Goal: Transaction & Acquisition: Register for event/course

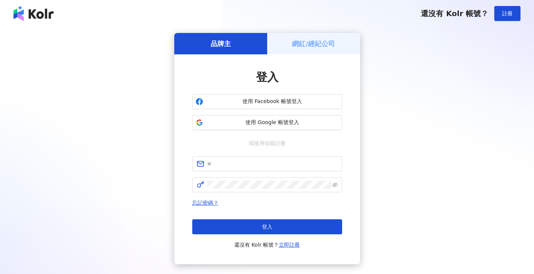
click at [298, 47] on h5 "網紅/經紀公司" at bounding box center [313, 43] width 43 height 9
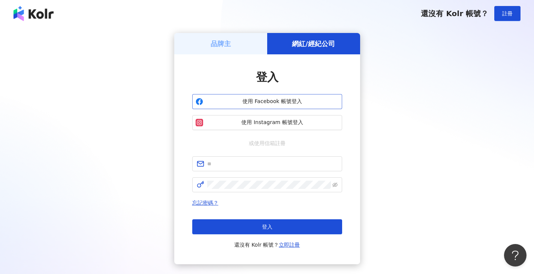
click at [274, 102] on span "使用 Facebook 帳號登入" at bounding box center [272, 101] width 133 height 7
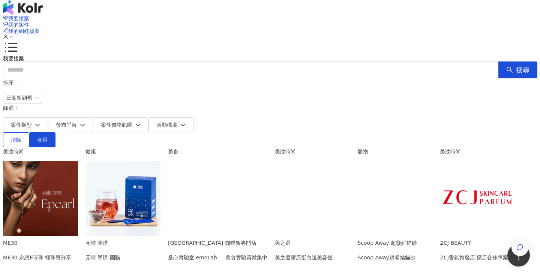
scroll to position [37, 0]
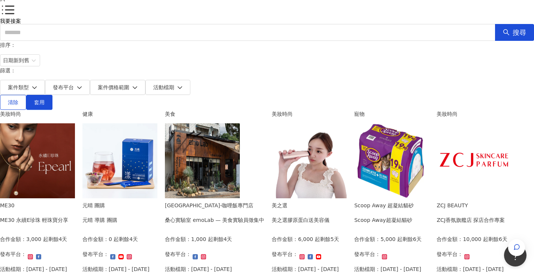
click at [69, 208] on div "ME30 ME30 永續E珍珠 輕珠寶分享 合作金額： 3,000 起 剩餘4天 發布平台： 活動檔期：[DATE] - [DATE]" at bounding box center [34, 239] width 69 height 77
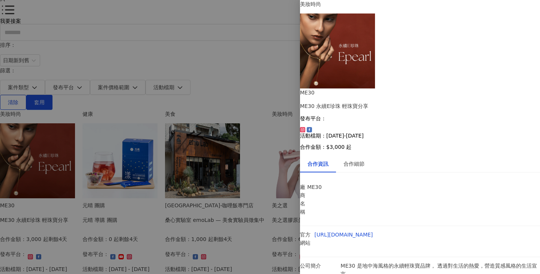
scroll to position [20, 0]
click at [357, 160] on div "合作細節" at bounding box center [353, 164] width 21 height 8
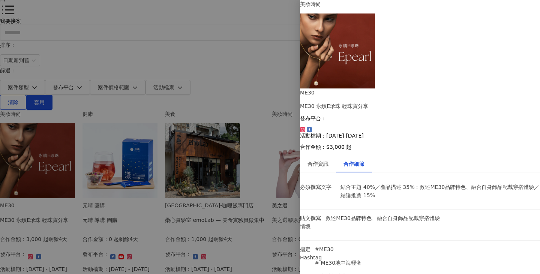
scroll to position [621, 0]
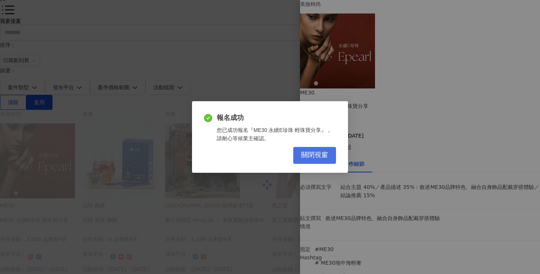
click at [323, 157] on span "關閉視窗" at bounding box center [314, 155] width 27 height 8
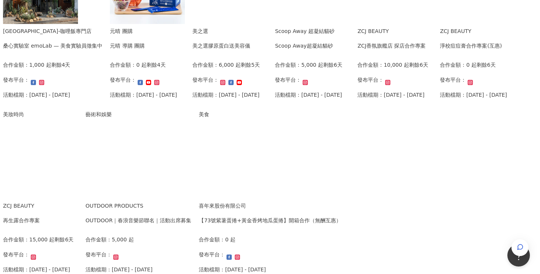
scroll to position [262, 0]
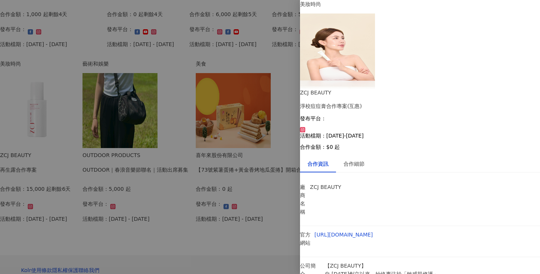
scroll to position [27, 0]
click at [0, 193] on div at bounding box center [270, 137] width 540 height 274
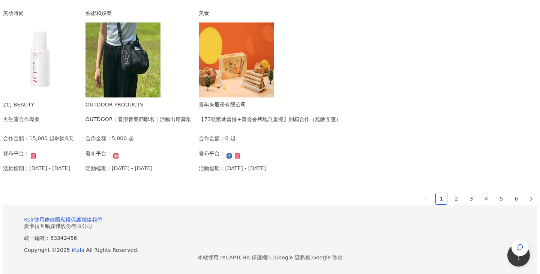
scroll to position [450, 0]
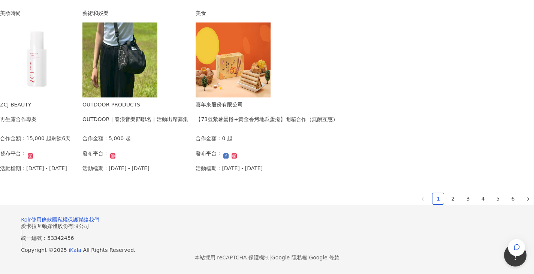
click at [75, 97] on img at bounding box center [37, 59] width 75 height 75
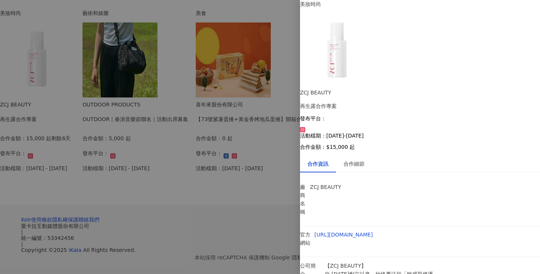
scroll to position [5, 0]
click at [363, 160] on div "合作細節" at bounding box center [353, 164] width 21 height 8
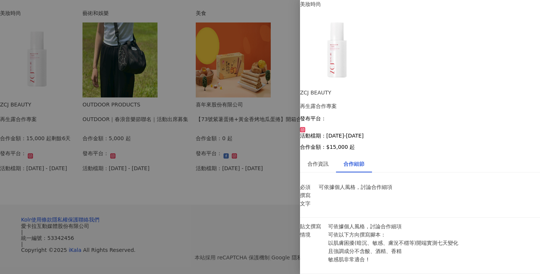
scroll to position [38, 0]
click at [4, 148] on div at bounding box center [270, 137] width 540 height 274
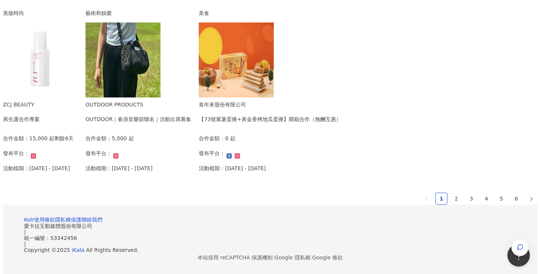
scroll to position [450, 0]
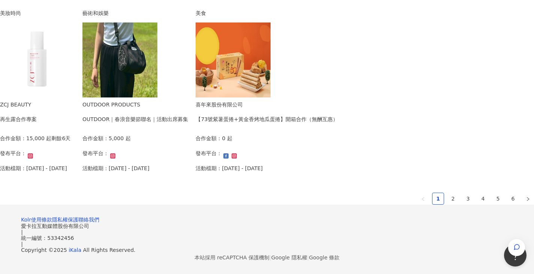
click at [75, 97] on img at bounding box center [37, 59] width 75 height 75
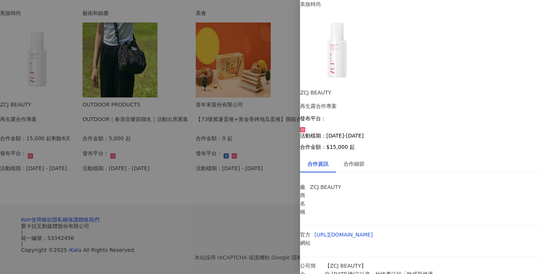
scroll to position [5, 0]
click at [364, 160] on div "合作細節" at bounding box center [353, 164] width 21 height 8
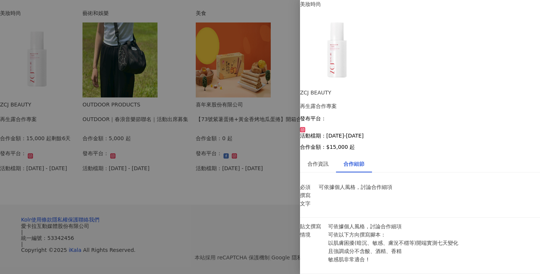
click at [193, 239] on div at bounding box center [270, 137] width 540 height 274
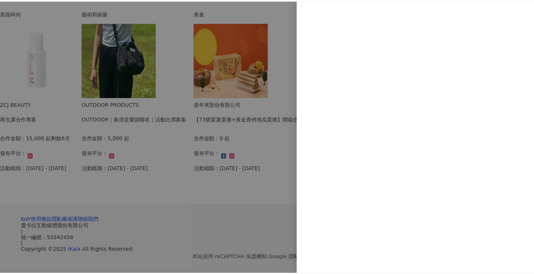
scroll to position [0, 0]
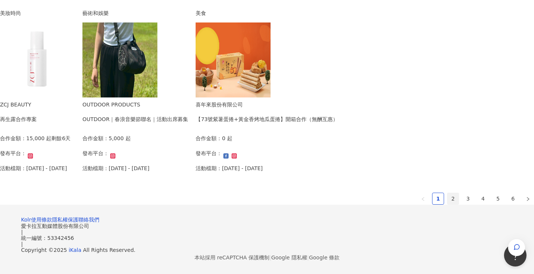
click at [448, 204] on link "2" at bounding box center [453, 198] width 11 height 11
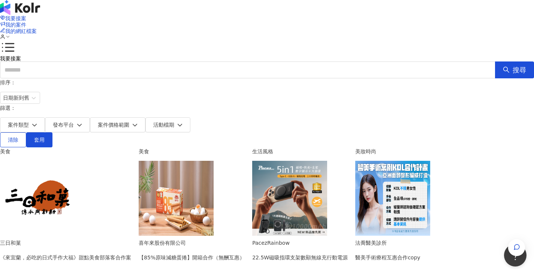
click at [327, 164] on img at bounding box center [289, 198] width 75 height 75
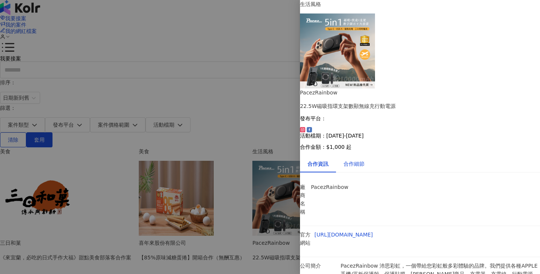
click at [357, 160] on div "合作細節" at bounding box center [353, 164] width 21 height 8
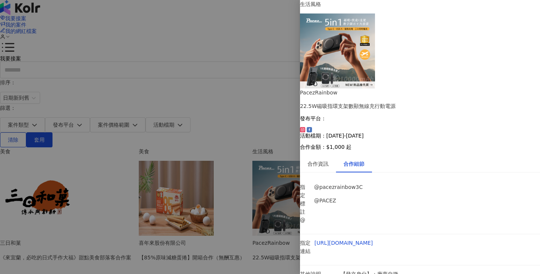
scroll to position [207, 0]
click at [0, 129] on div at bounding box center [270, 137] width 540 height 274
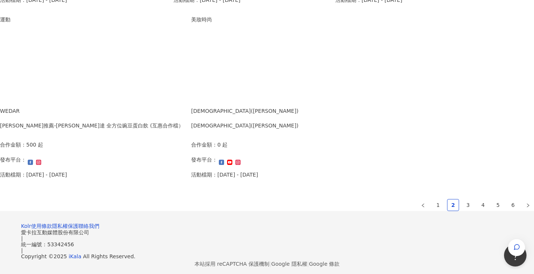
scroll to position [487, 0]
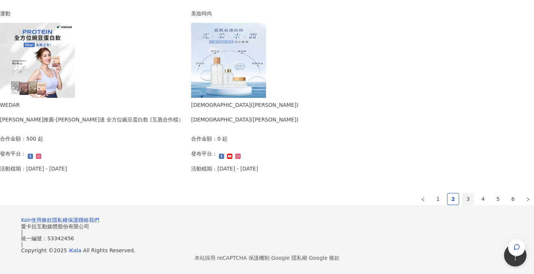
click at [463, 198] on link "3" at bounding box center [468, 198] width 11 height 11
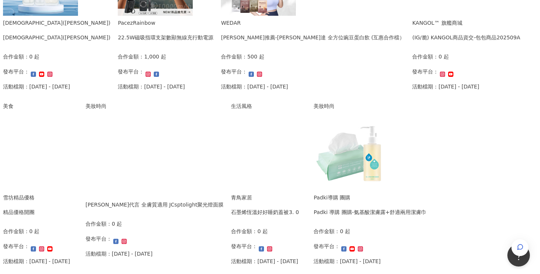
scroll to position [300, 0]
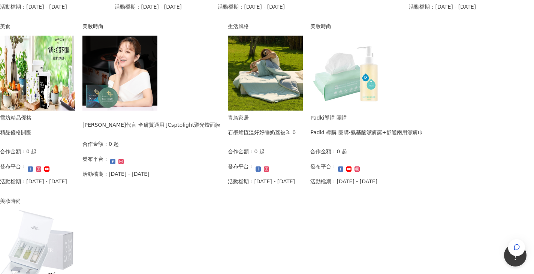
click at [75, 90] on img at bounding box center [37, 73] width 75 height 75
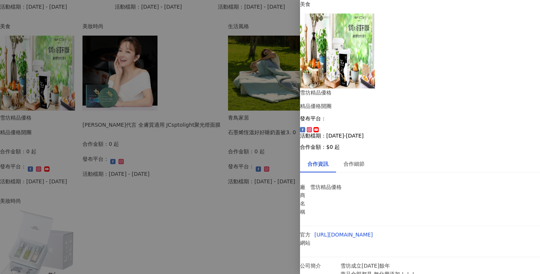
scroll to position [64, 0]
click at [355, 160] on div "合作細節" at bounding box center [353, 164] width 21 height 8
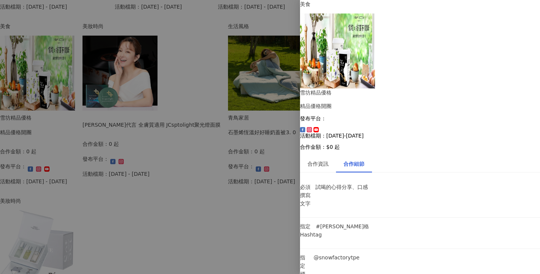
scroll to position [37, 0]
click at [0, 154] on div at bounding box center [270, 137] width 540 height 274
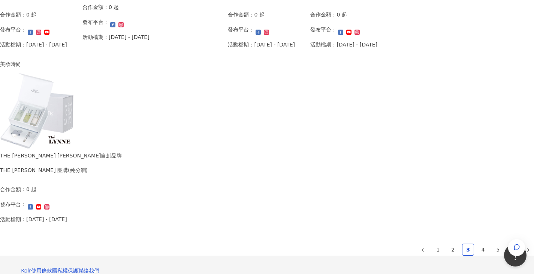
scroll to position [450, 0]
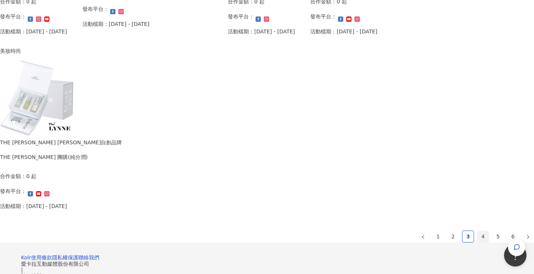
click at [478, 236] on link "4" at bounding box center [483, 236] width 11 height 11
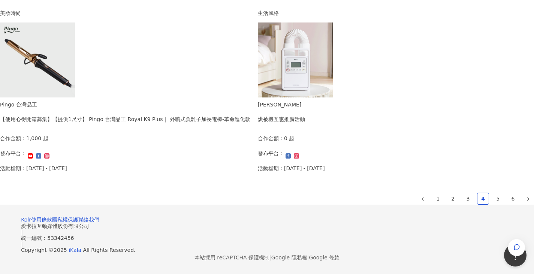
scroll to position [529, 0]
click at [493, 193] on link "5" at bounding box center [498, 198] width 11 height 11
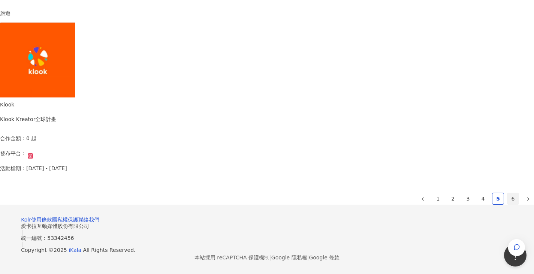
click at [508, 193] on link "6" at bounding box center [513, 198] width 11 height 11
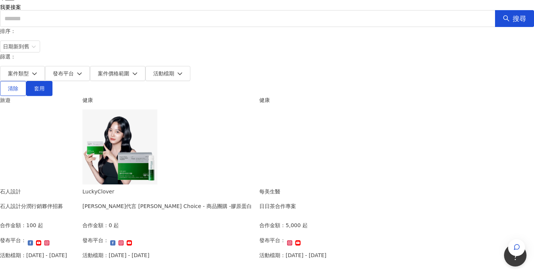
scroll to position [10, 0]
